Goal: Find specific page/section: Find specific page/section

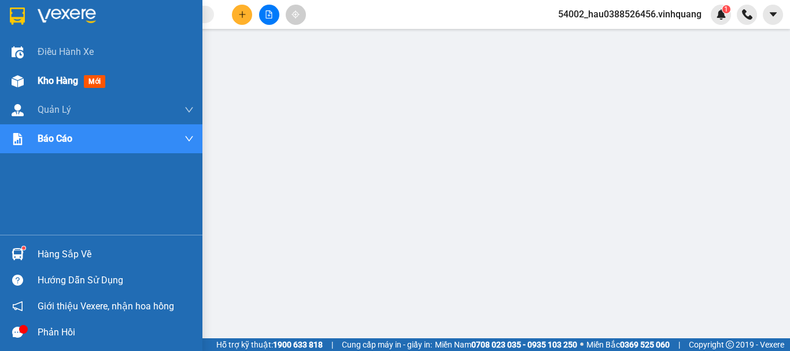
click at [58, 78] on span "Kho hàng" at bounding box center [58, 80] width 41 height 11
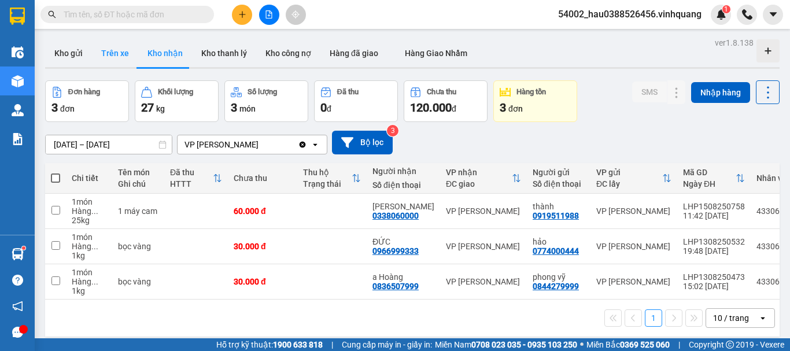
click at [128, 55] on button "Trên xe" at bounding box center [115, 53] width 46 height 28
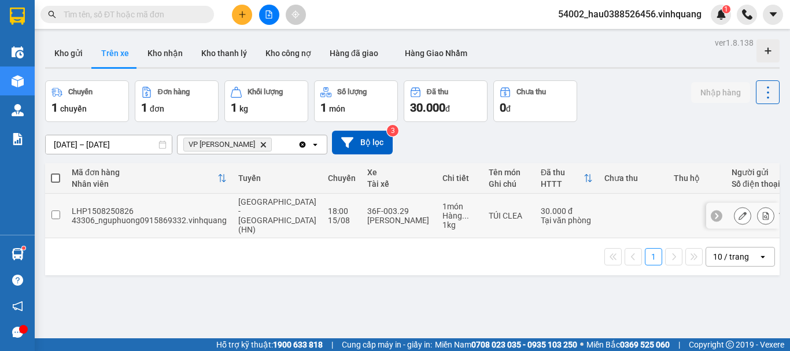
click at [47, 208] on td at bounding box center [55, 216] width 21 height 45
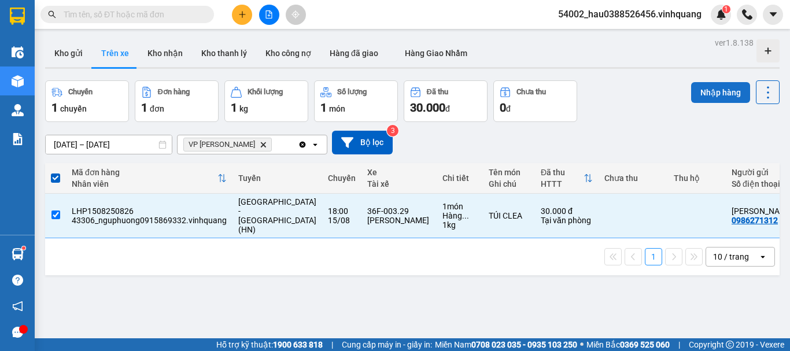
click at [706, 94] on button "Nhập hàng" at bounding box center [720, 92] width 59 height 21
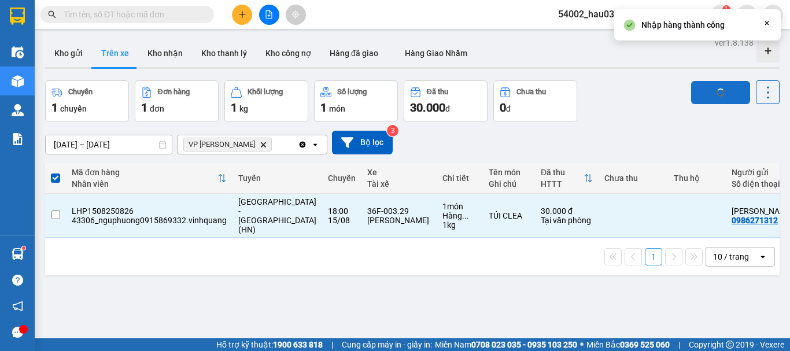
checkbox input "false"
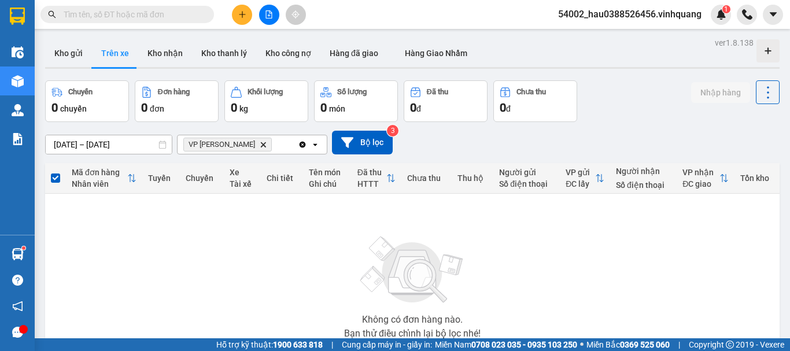
click at [231, 238] on div "Không có đơn hàng nào. Bạn thử điều chỉnh lại bộ lọc nhé!" at bounding box center [412, 284] width 723 height 174
click at [65, 52] on button "Kho gửi" at bounding box center [68, 53] width 47 height 28
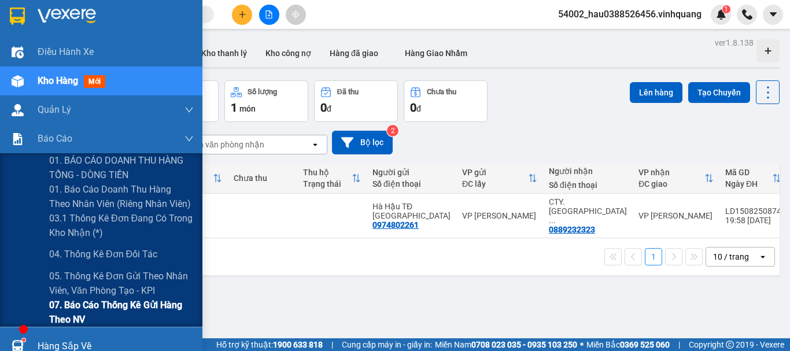
click at [113, 314] on span "07. Báo cáo thống kê gửi hàng theo NV" at bounding box center [121, 312] width 145 height 29
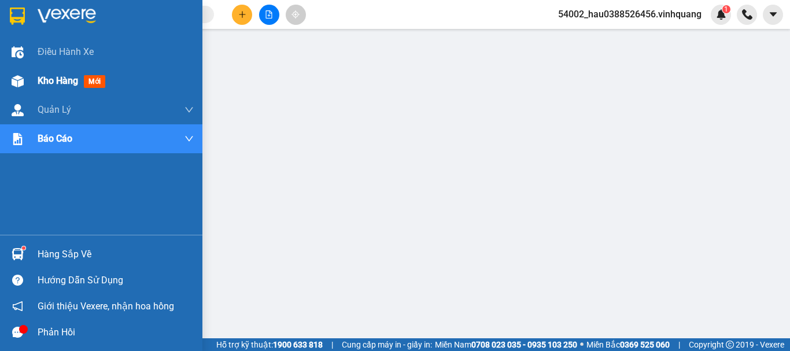
click at [50, 78] on span "Kho hàng" at bounding box center [58, 80] width 41 height 11
